Goal: Task Accomplishment & Management: Manage account settings

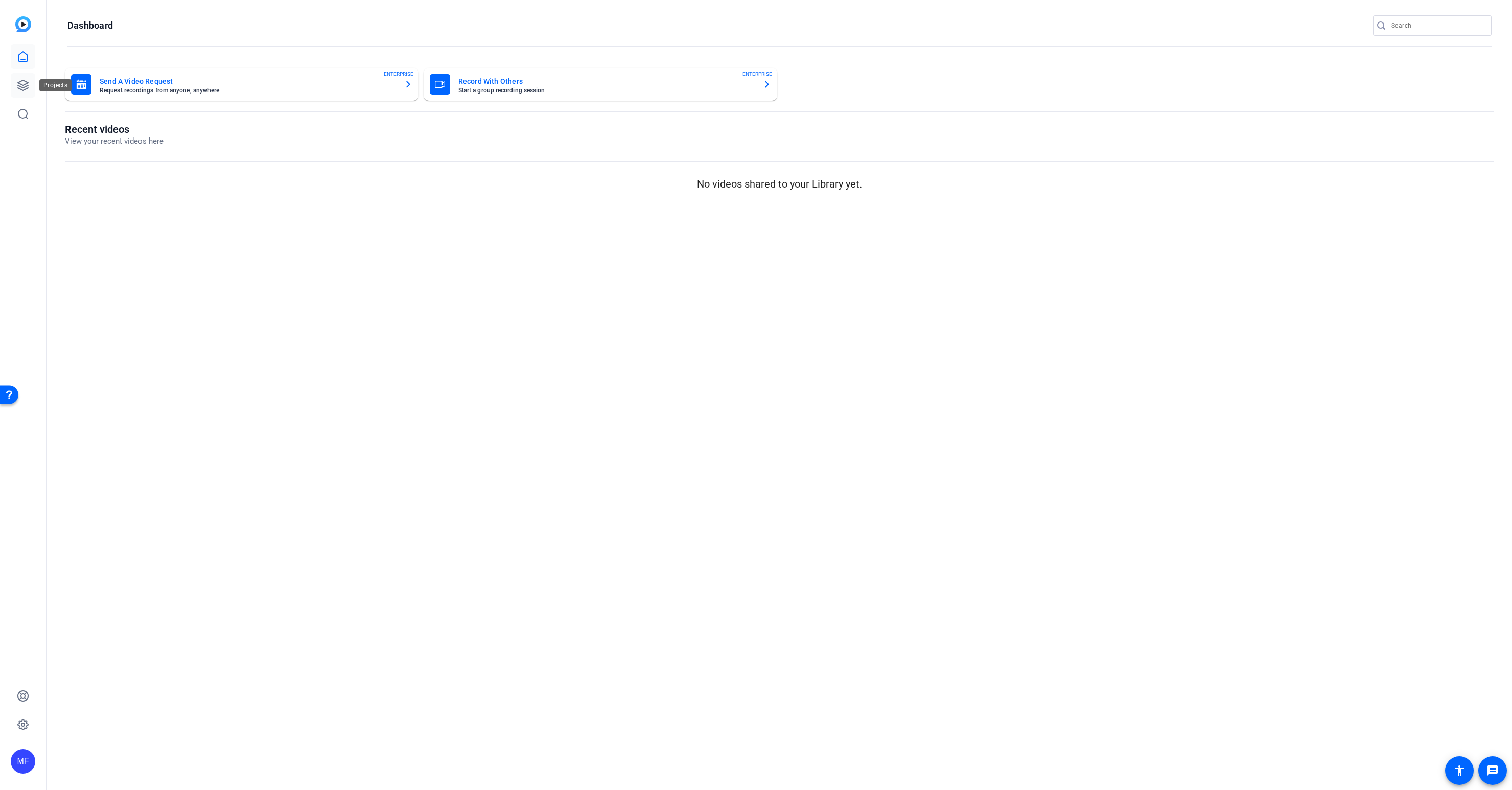
click at [24, 81] on icon at bounding box center [24, 85] width 13 height 13
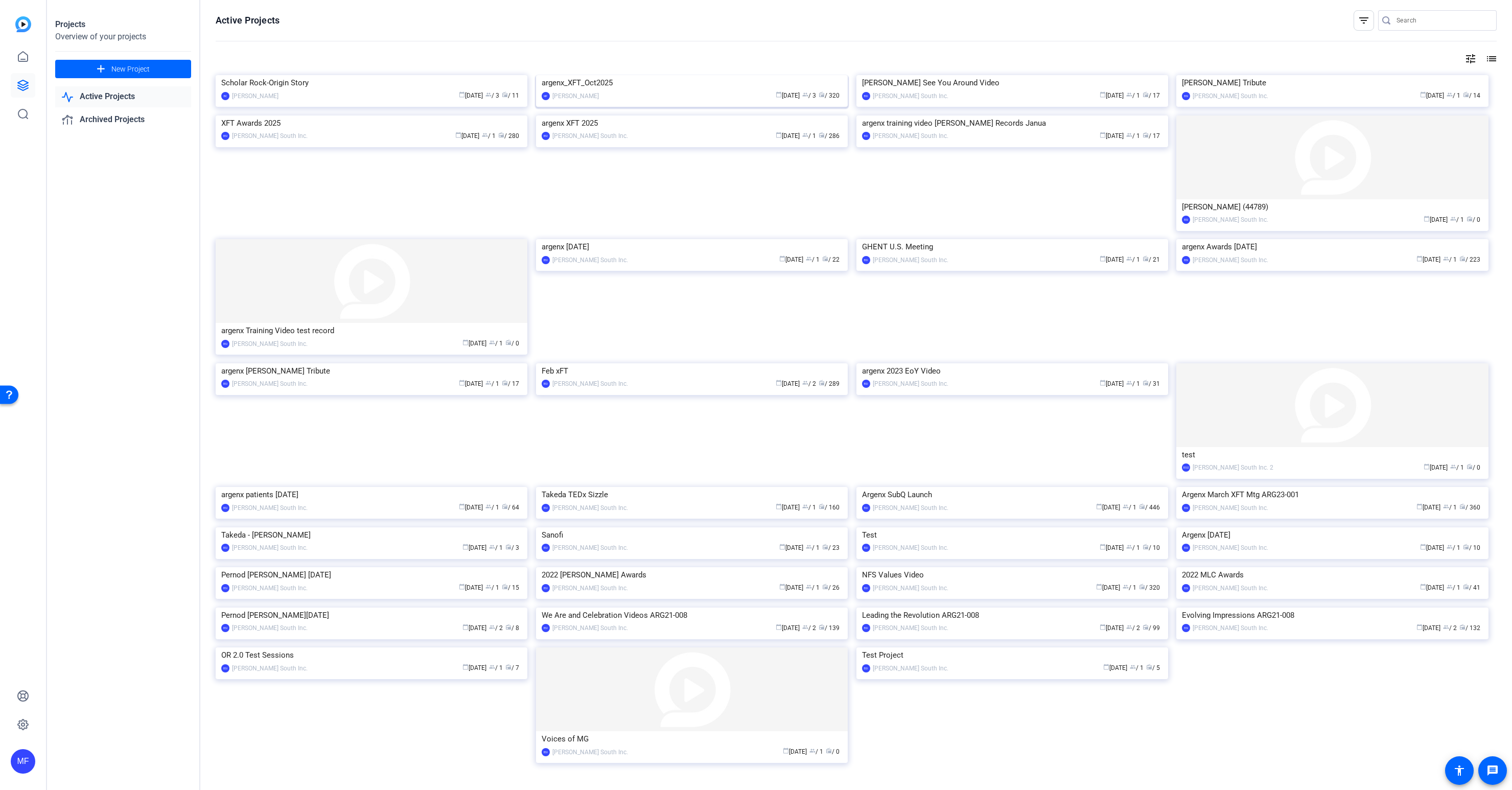
click at [619, 75] on img at bounding box center [691, 75] width 311 height 0
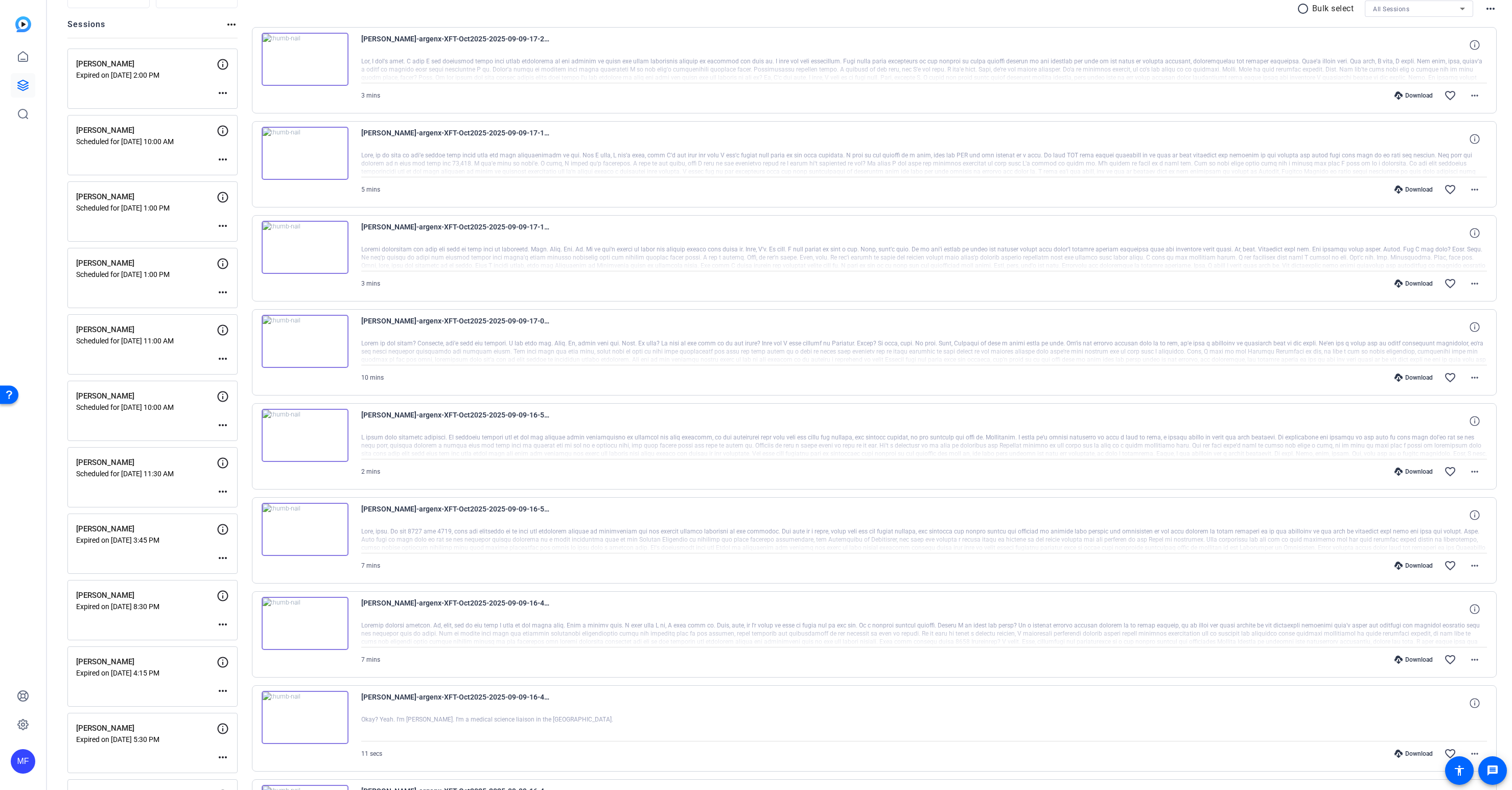
scroll to position [431, 0]
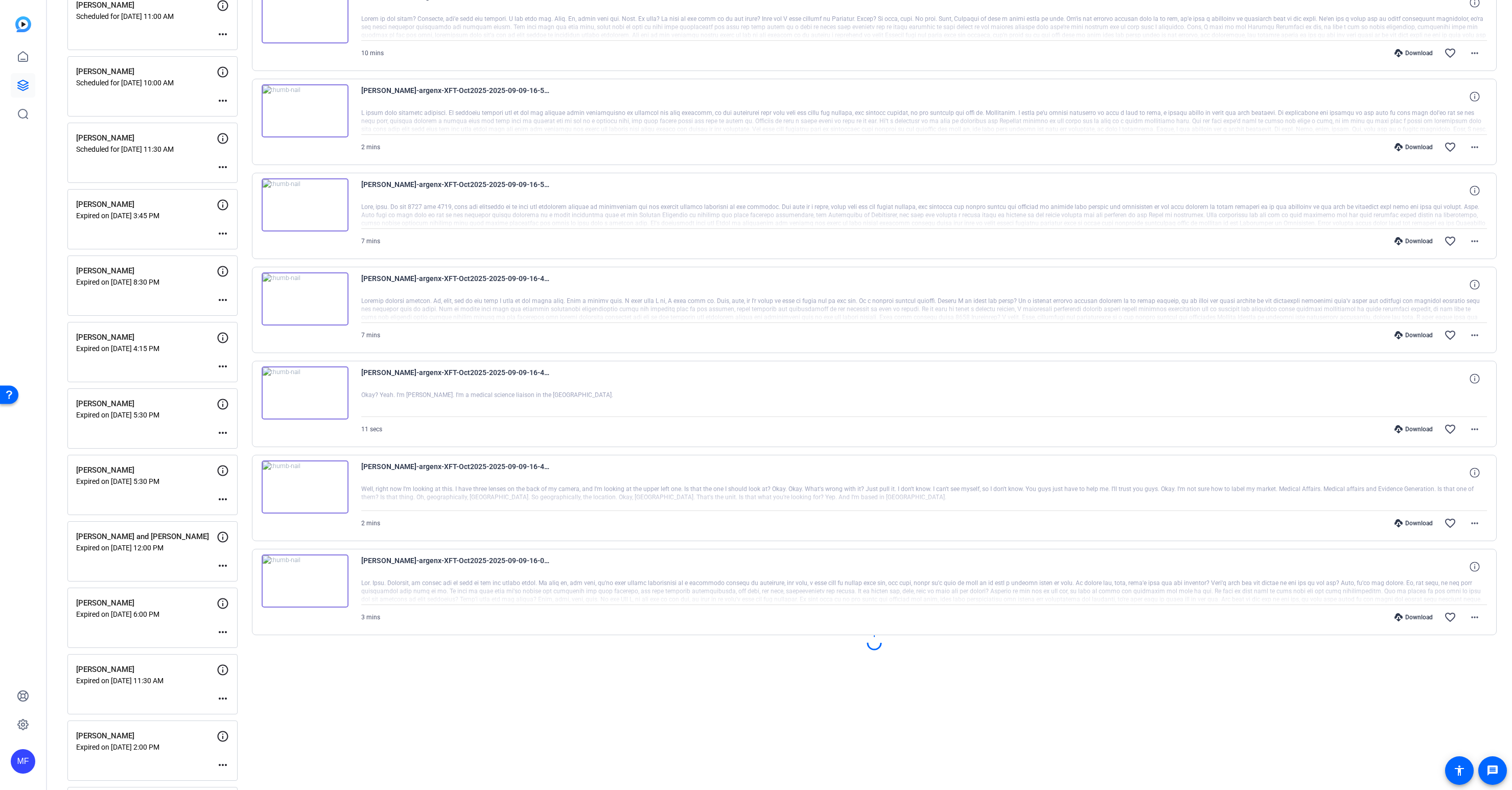
click at [223, 101] on mat-icon "more_horiz" at bounding box center [223, 101] width 13 height 13
click at [231, 118] on span "Edit Session" at bounding box center [248, 116] width 46 height 13
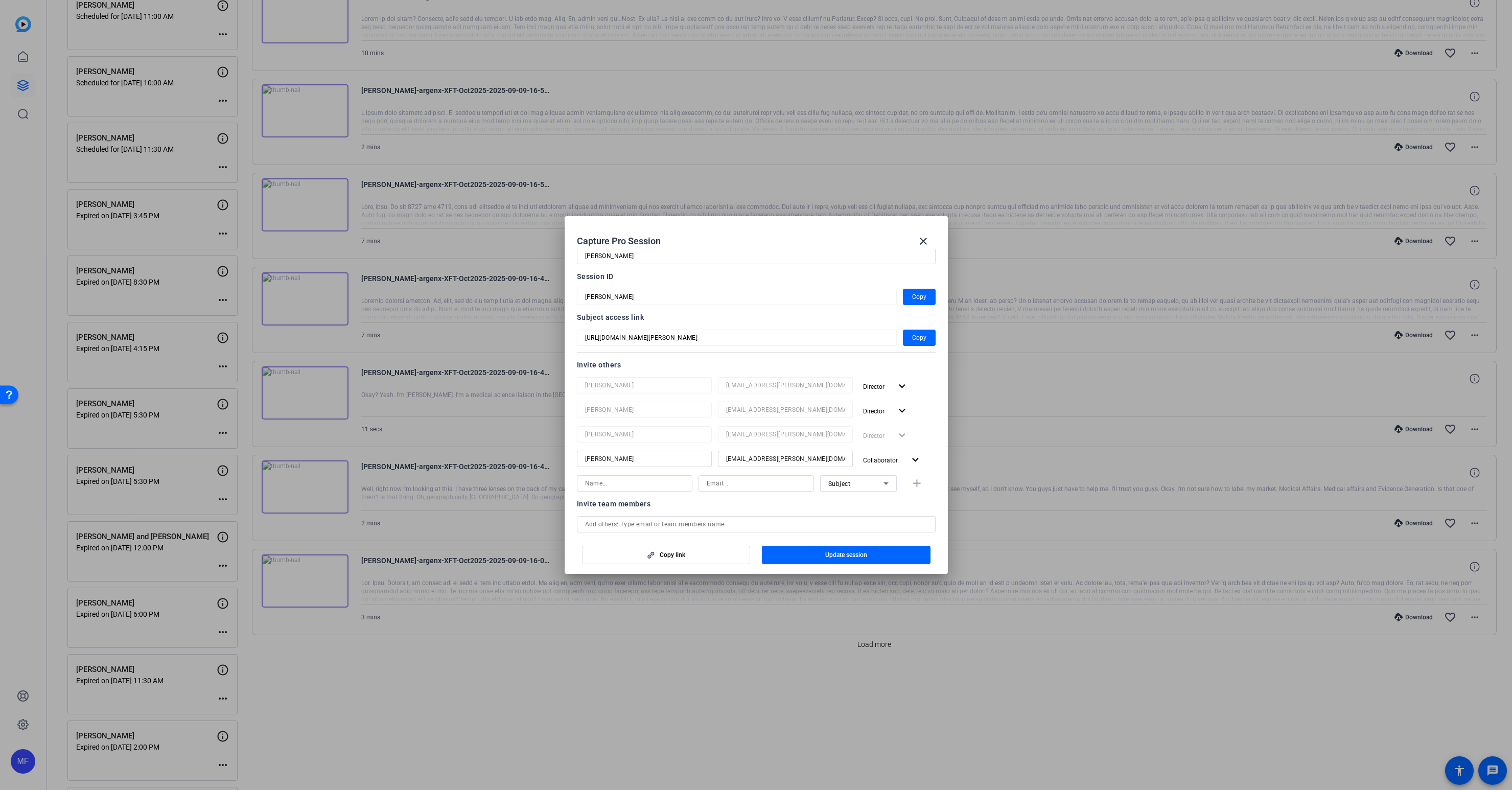
scroll to position [64, 0]
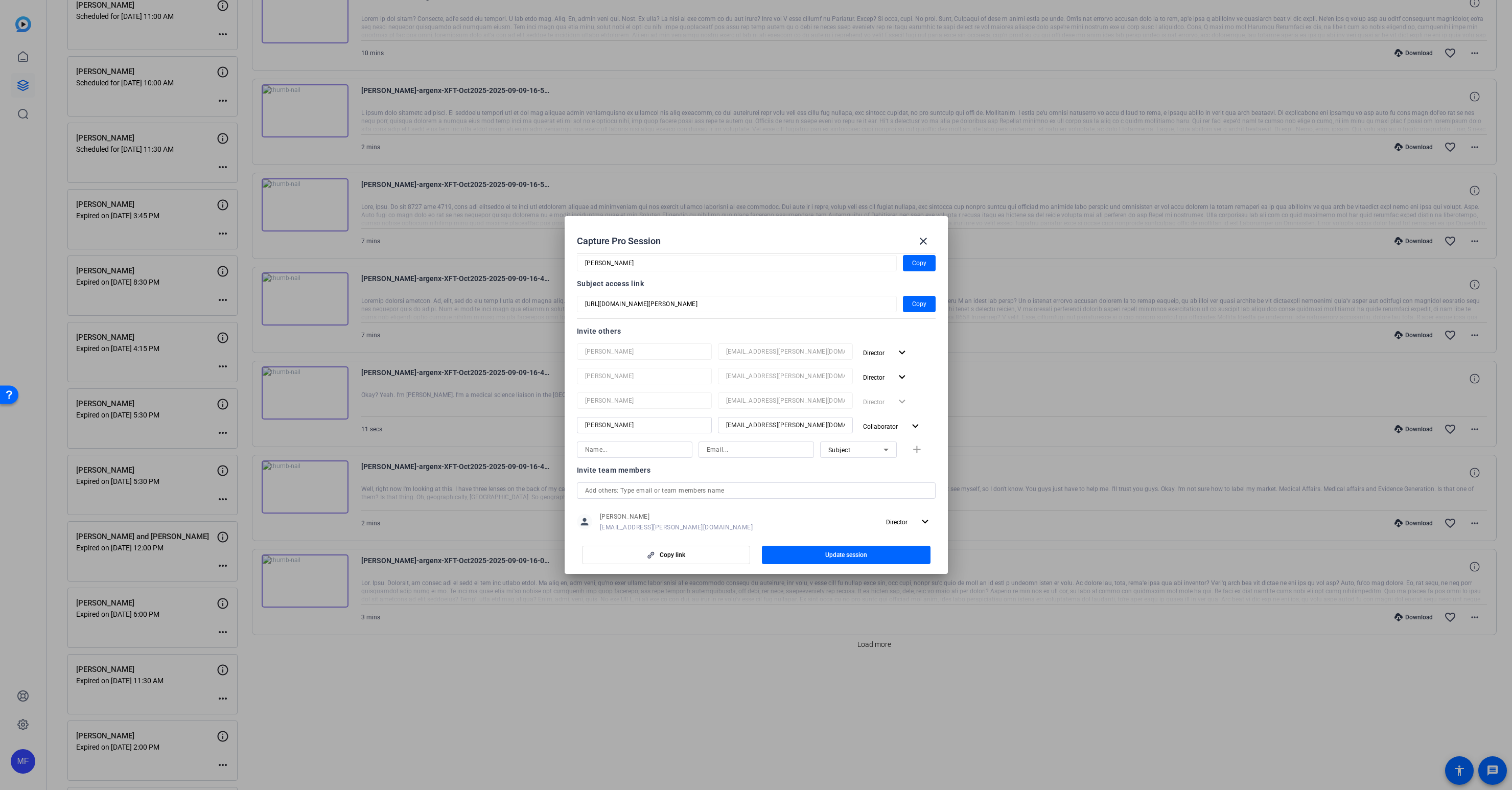
click at [608, 449] on input at bounding box center [633, 450] width 99 height 13
paste input "[PERSON_NAME]"
type input "[PERSON_NAME]"
paste input "[EMAIL_ADDRESS][PERSON_NAME][DOMAIN_NAME]"
type input "[EMAIL_ADDRESS][PERSON_NAME][DOMAIN_NAME]"
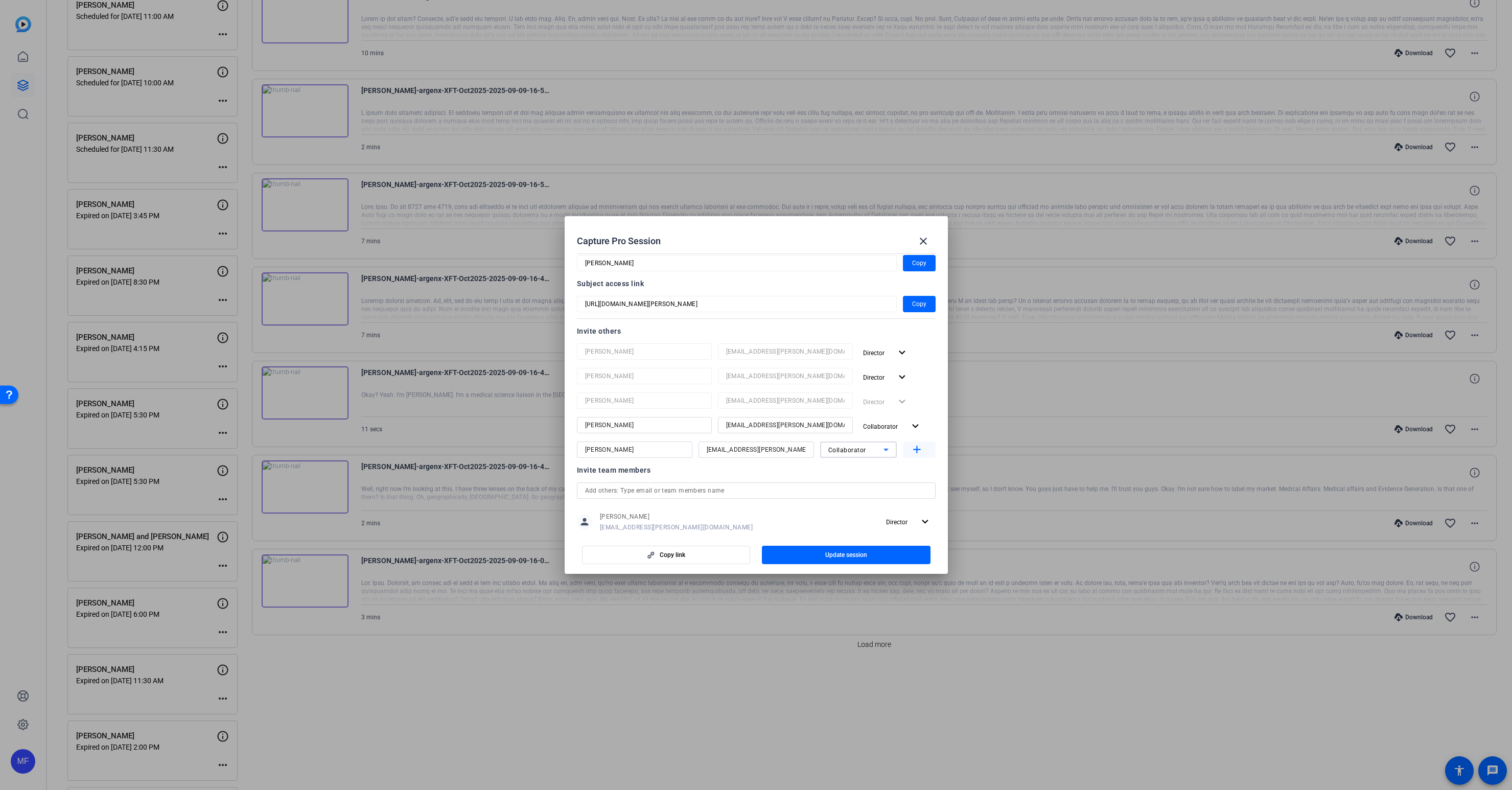
click at [914, 449] on mat-icon "add" at bounding box center [917, 450] width 13 height 13
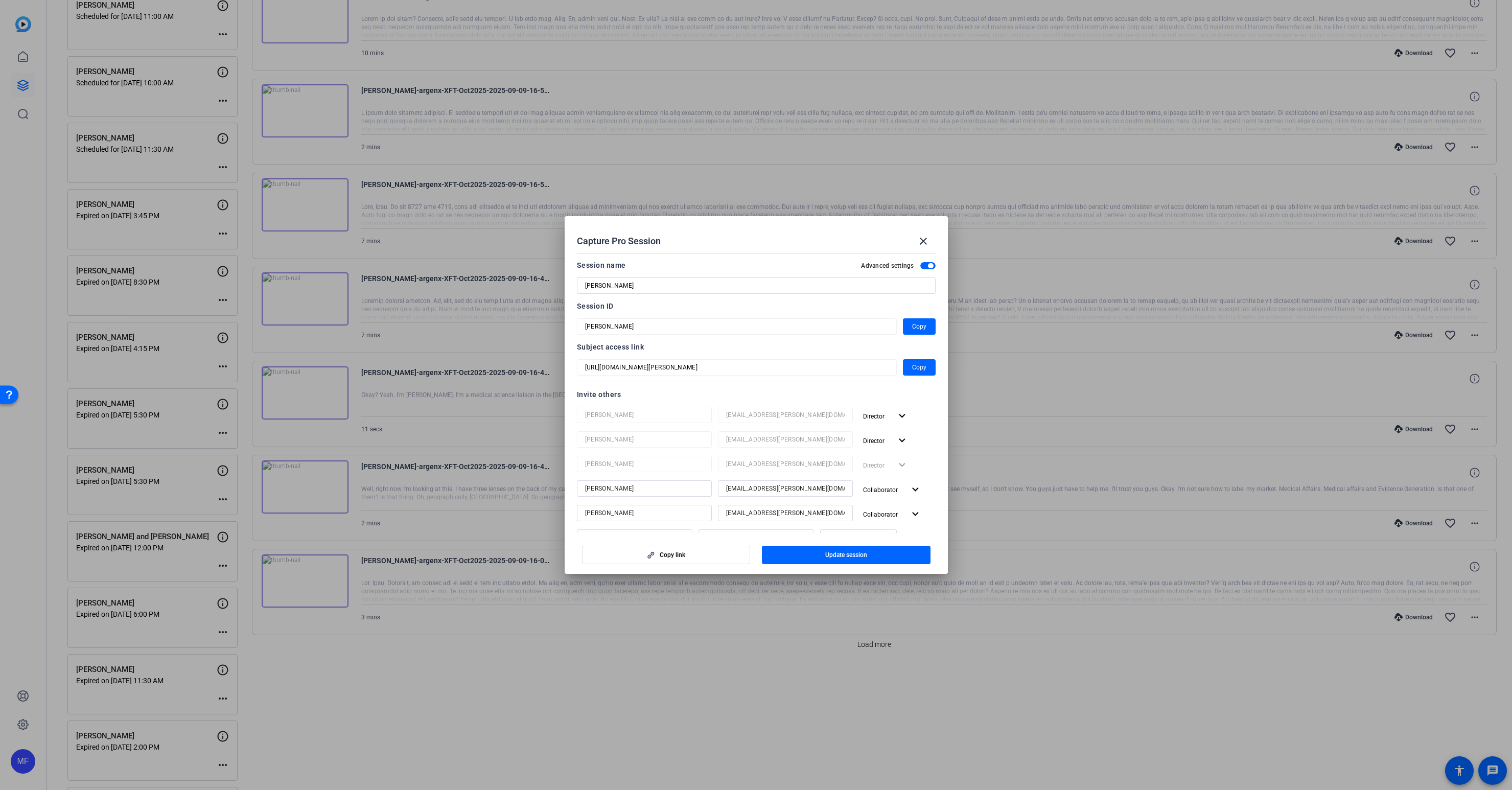
scroll to position [0, 0]
click at [839, 556] on span "Update session" at bounding box center [846, 555] width 42 height 8
